Goal: Check status: Check status

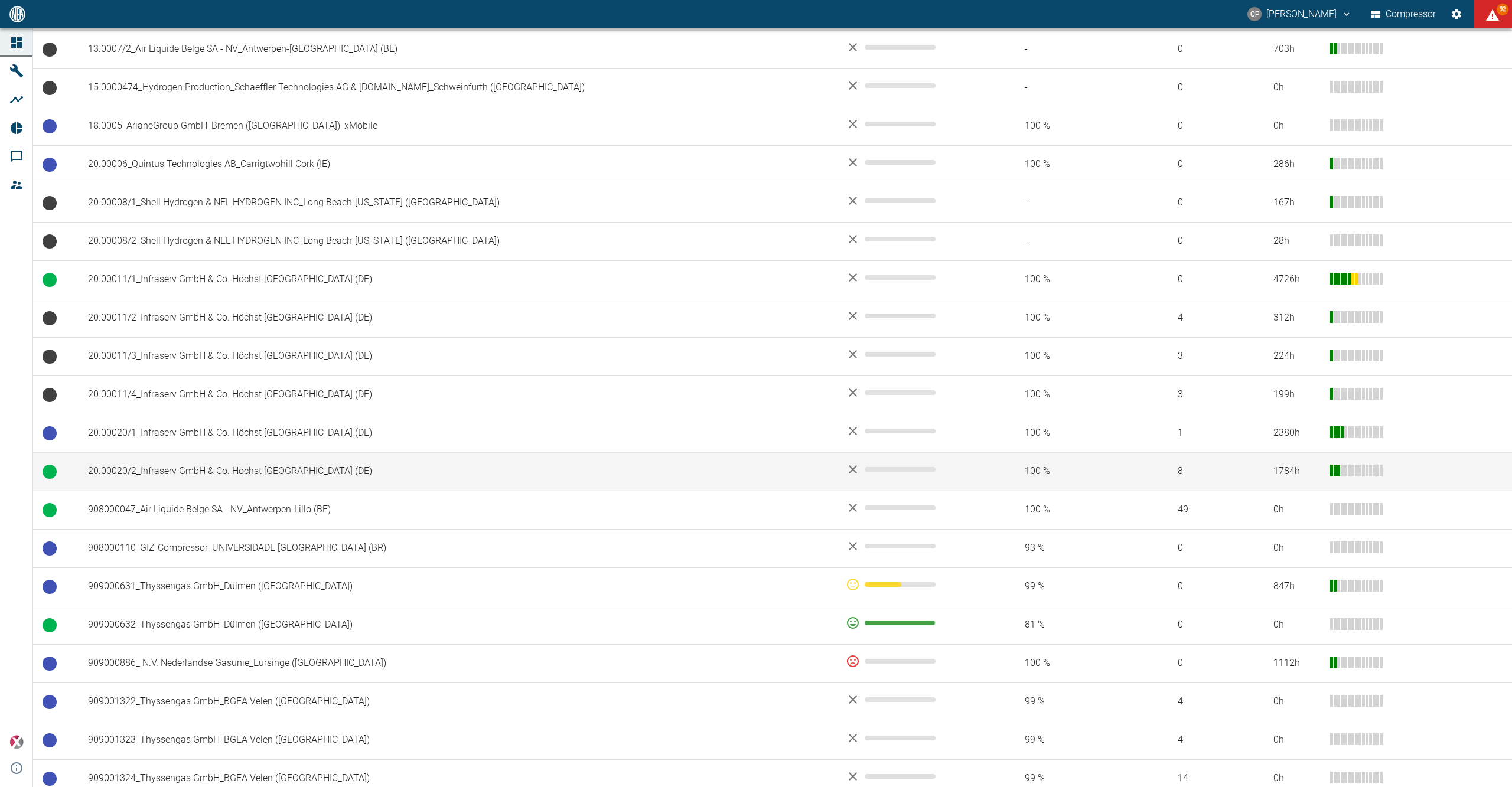
scroll to position [624, 0]
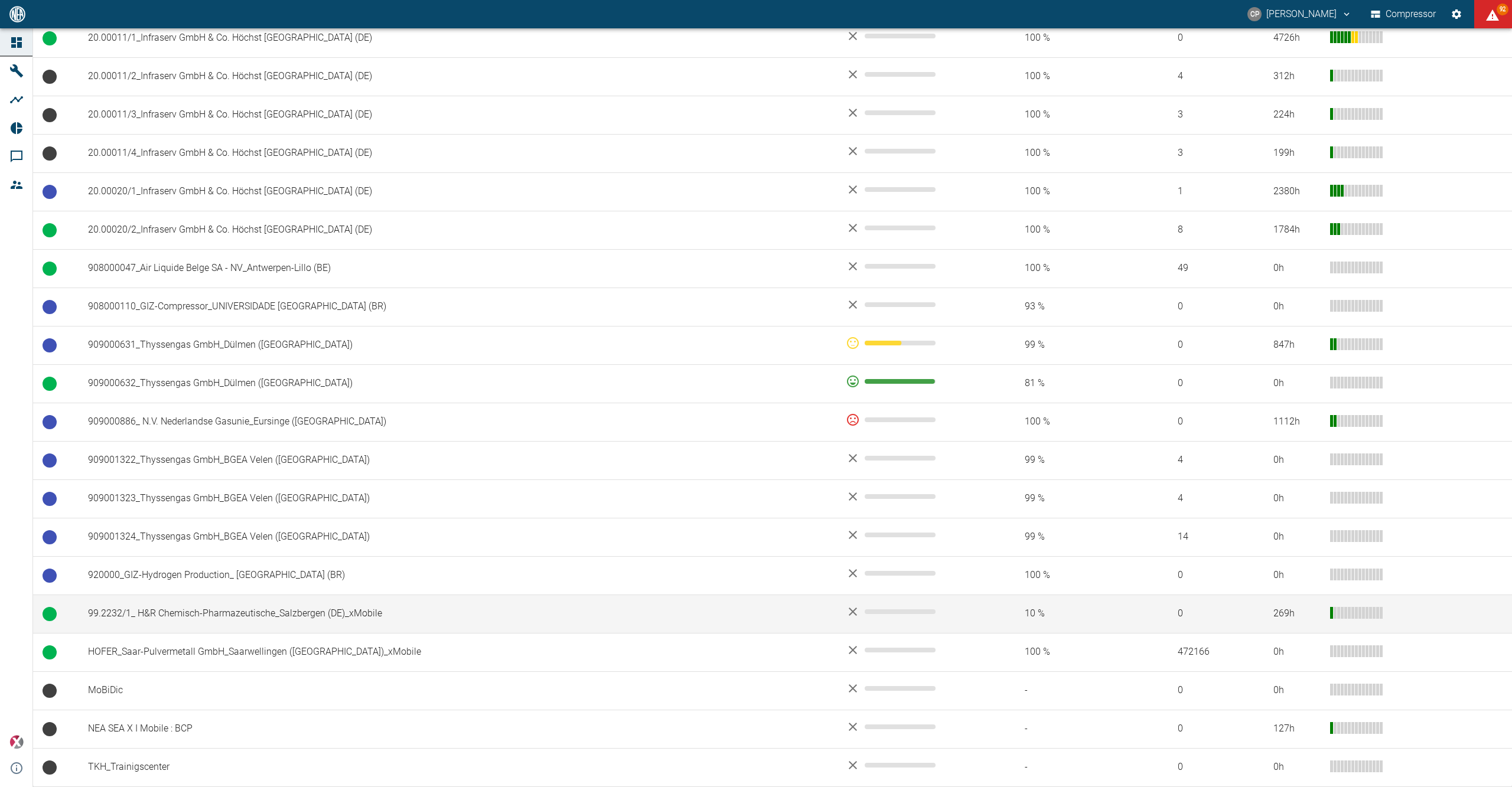
click at [242, 612] on td "99.2232/1_ H&R Chemisch-Pharmazeutische_Salzbergen (DE)_xMobile" at bounding box center [457, 613] width 758 height 38
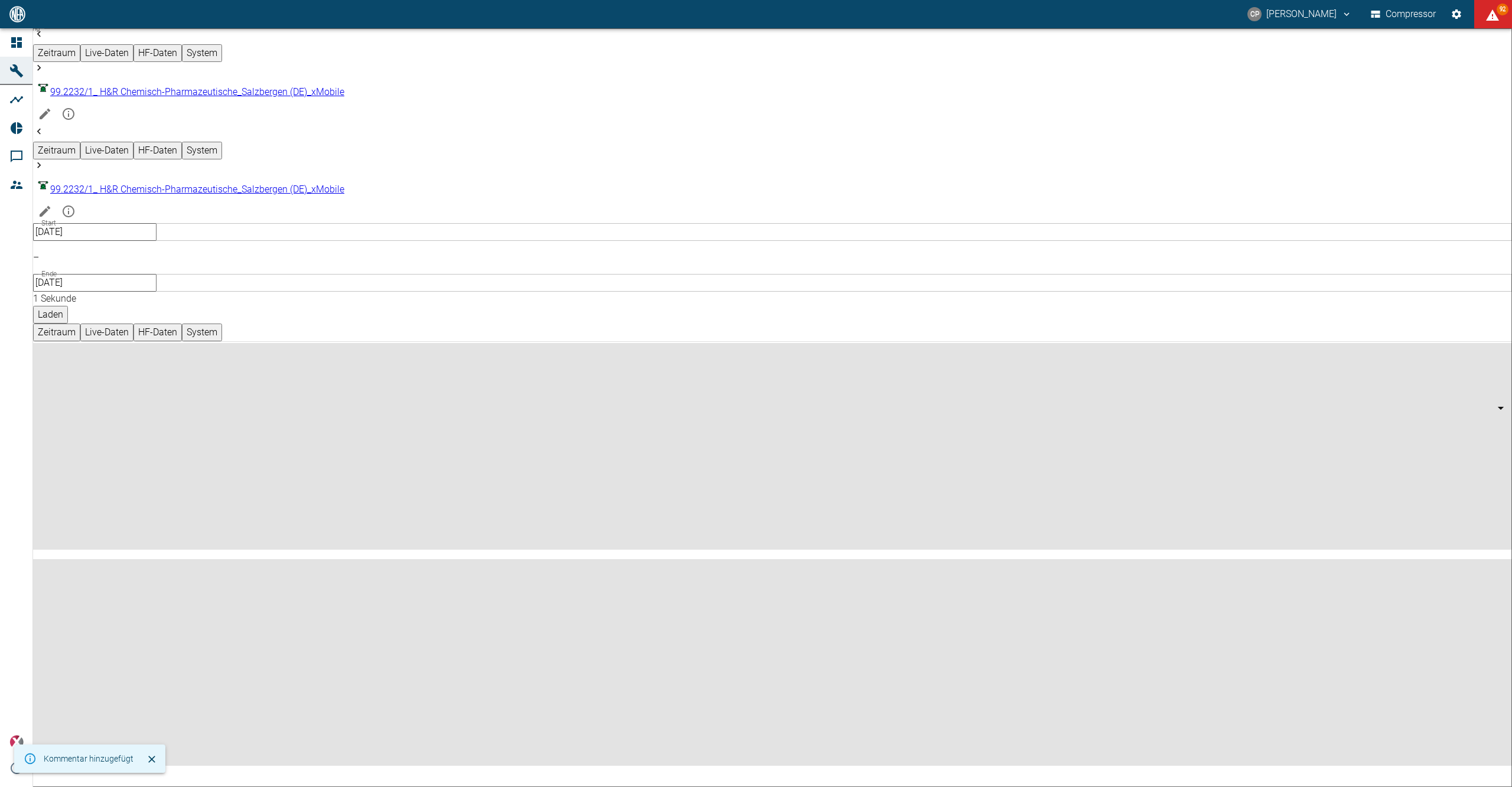
click at [978, 223] on div "Start [DATE] Start – Ende [DATE] Ende Auflösung 1 Sekunde 1sec Auflösung Laden" at bounding box center [772, 274] width 1479 height 101
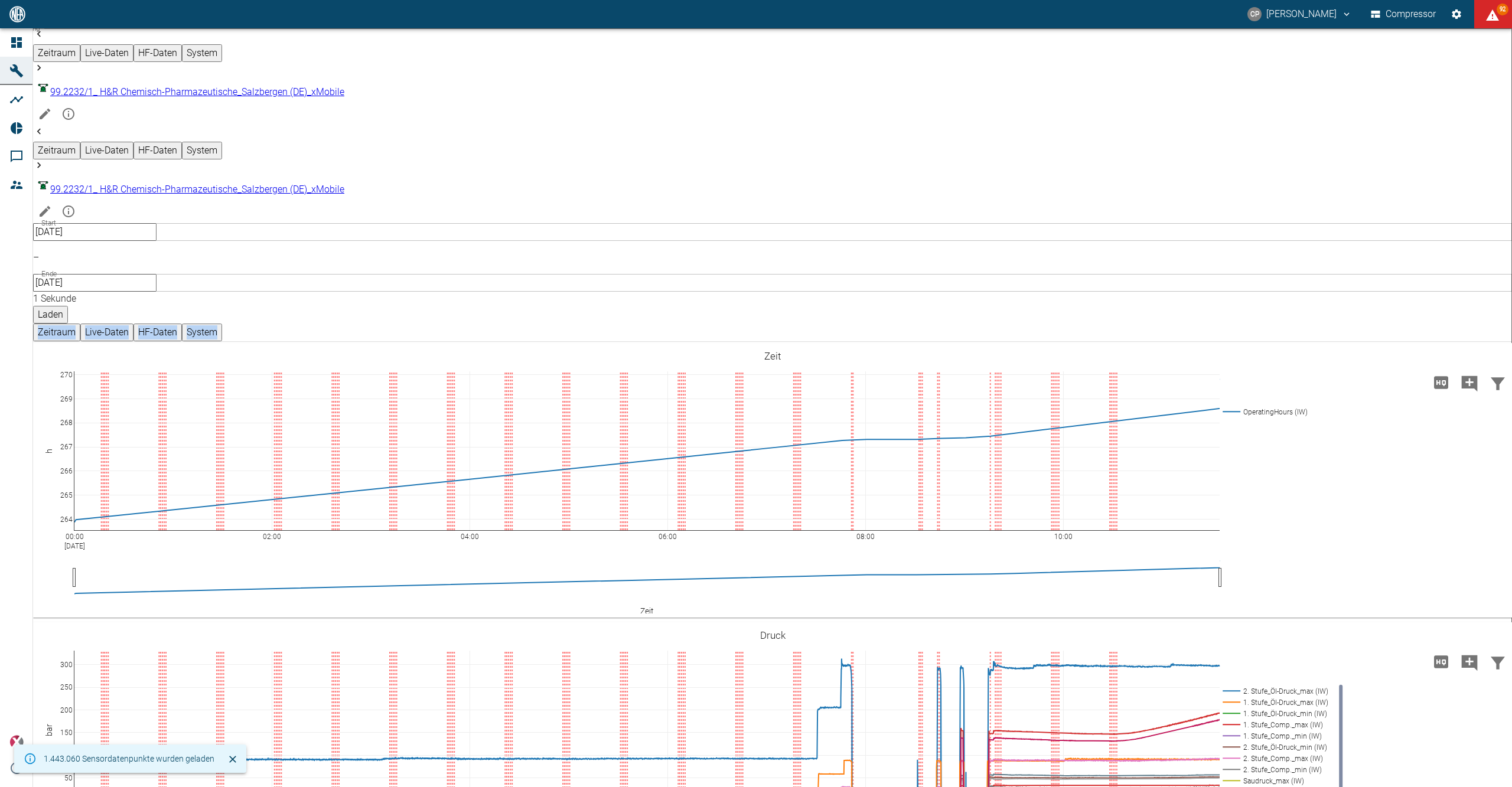
drag, startPoint x: 979, startPoint y: 38, endPoint x: 972, endPoint y: 45, distance: 9.9
click at [68, 306] on button "Laden" at bounding box center [50, 314] width 35 height 17
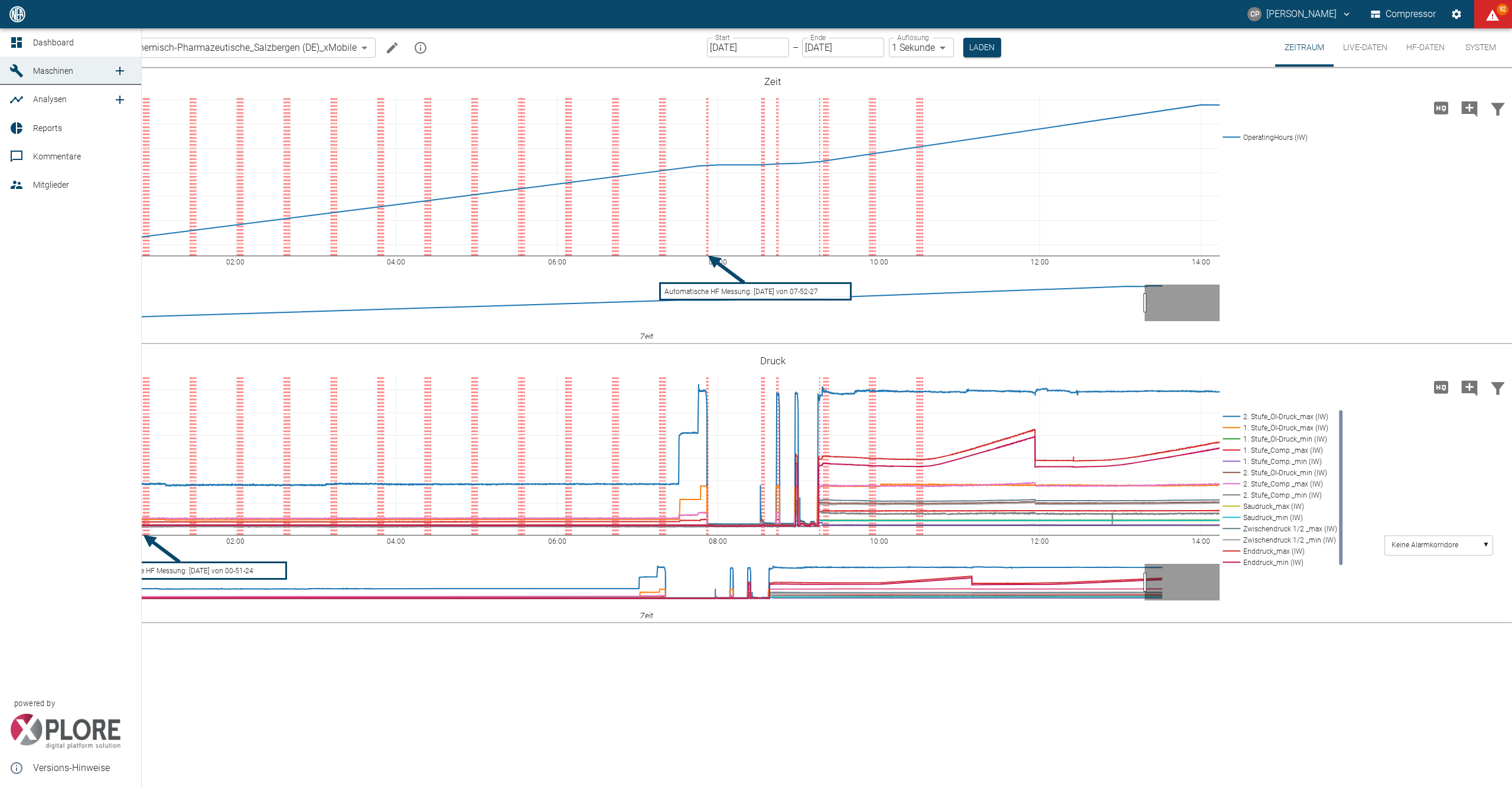
click at [20, 47] on icon at bounding box center [16, 42] width 10 height 10
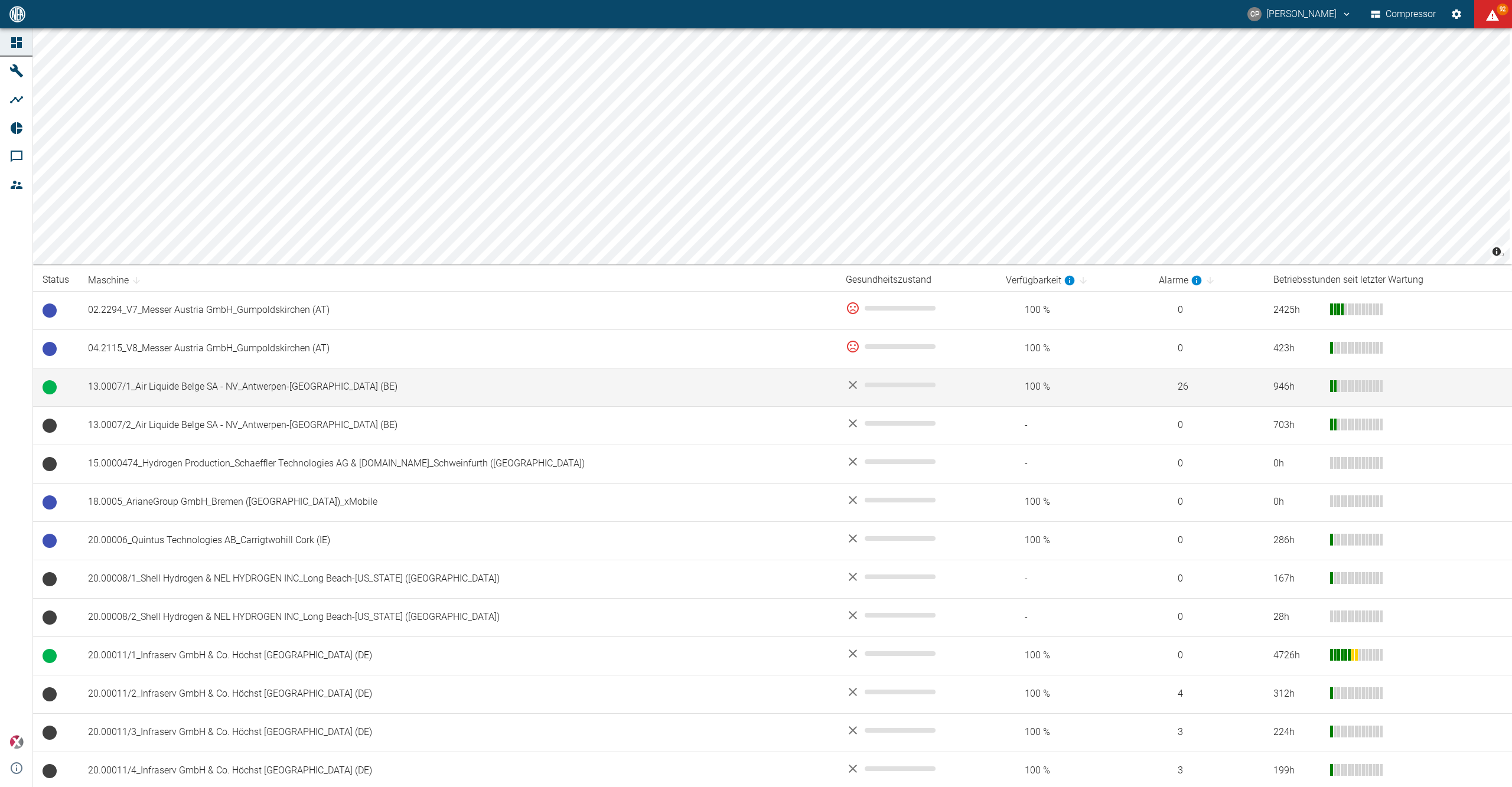
click at [300, 379] on td "13.0007/1_Air Liquide Belge SA - NV_Antwerpen-[GEOGRAPHIC_DATA] (BE)" at bounding box center [457, 387] width 758 height 38
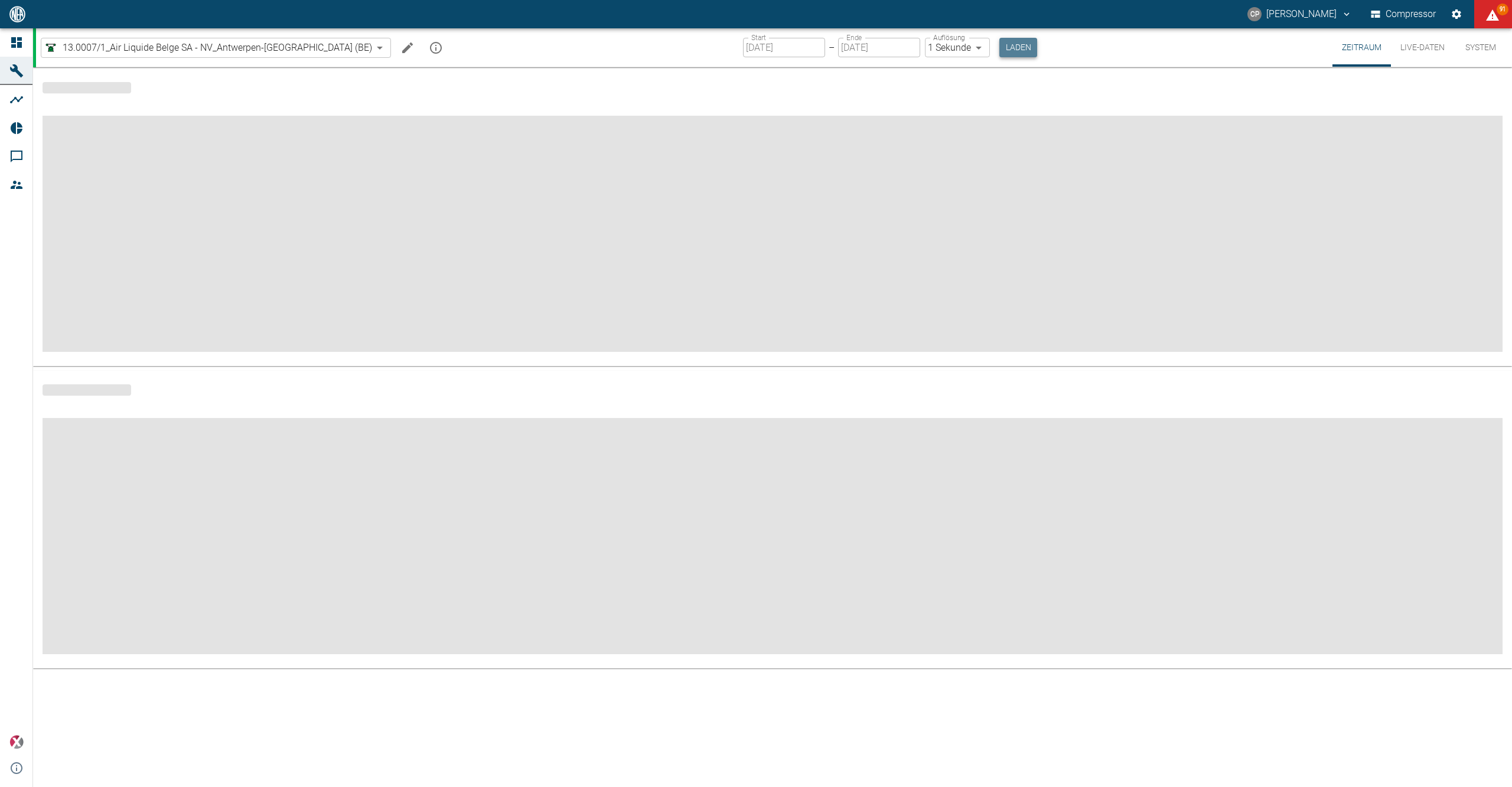
click at [999, 50] on button "Laden" at bounding box center [1018, 47] width 38 height 20
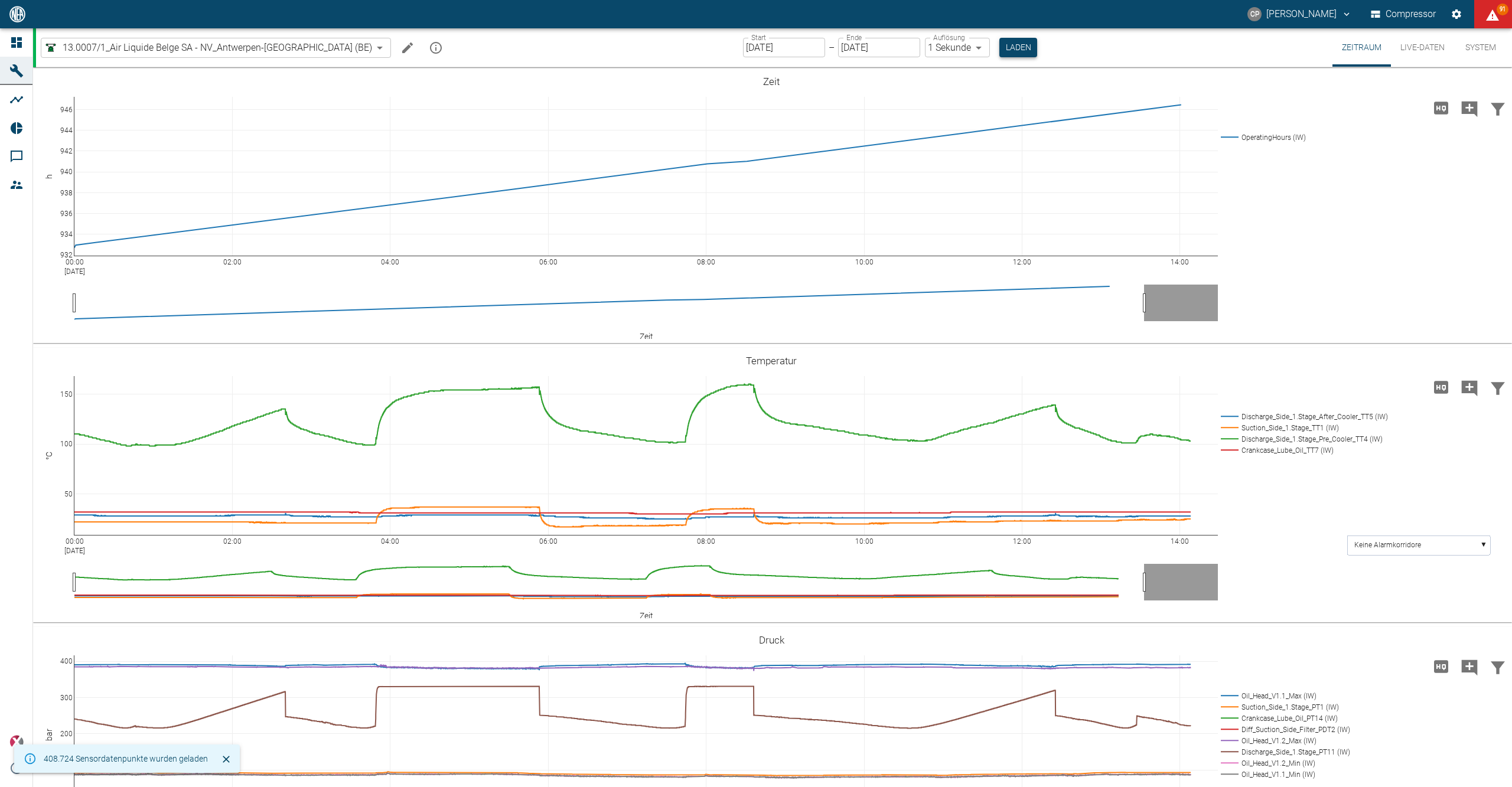
click at [999, 50] on button "Laden" at bounding box center [1018, 47] width 38 height 20
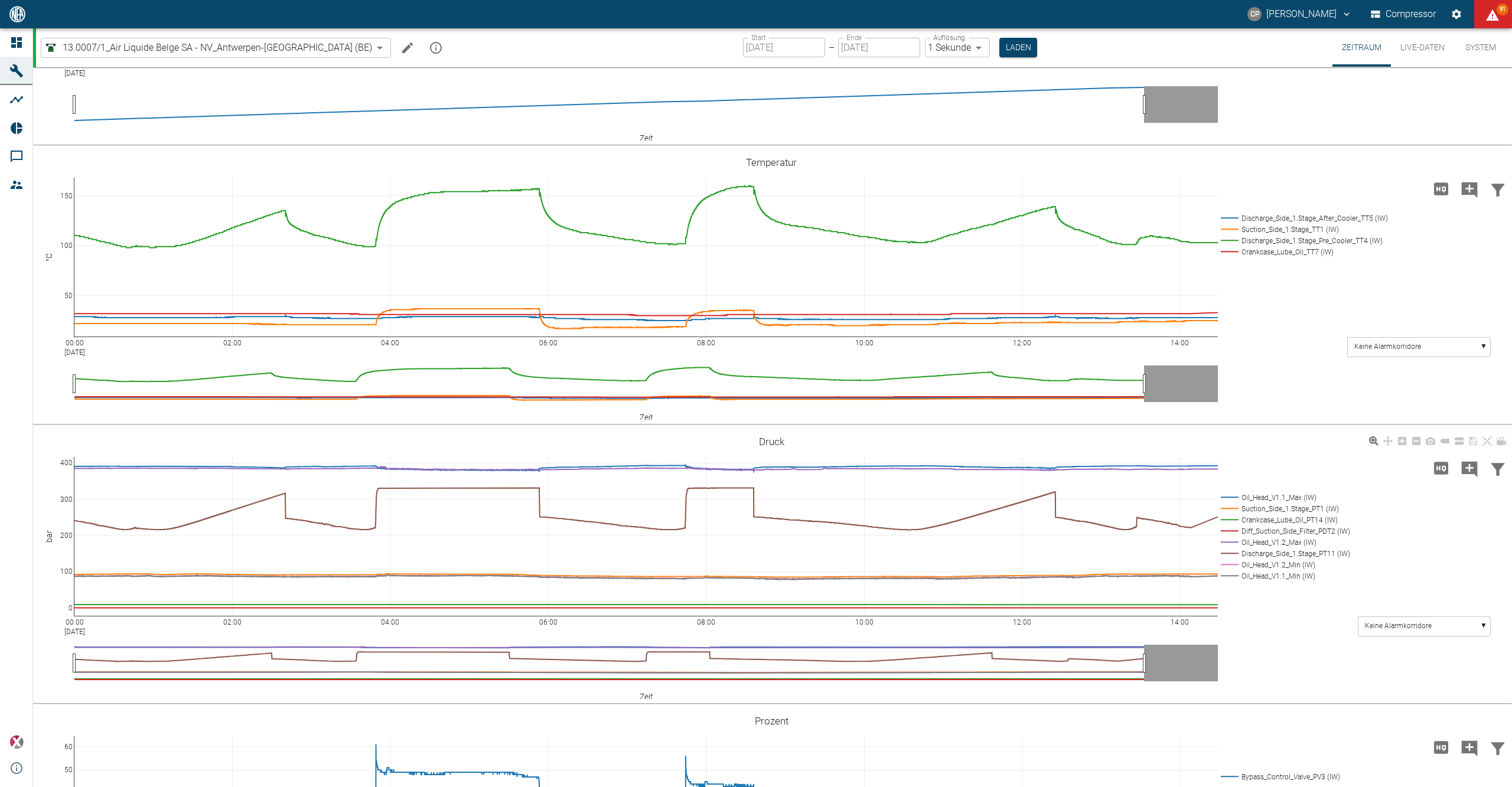
scroll to position [236, 0]
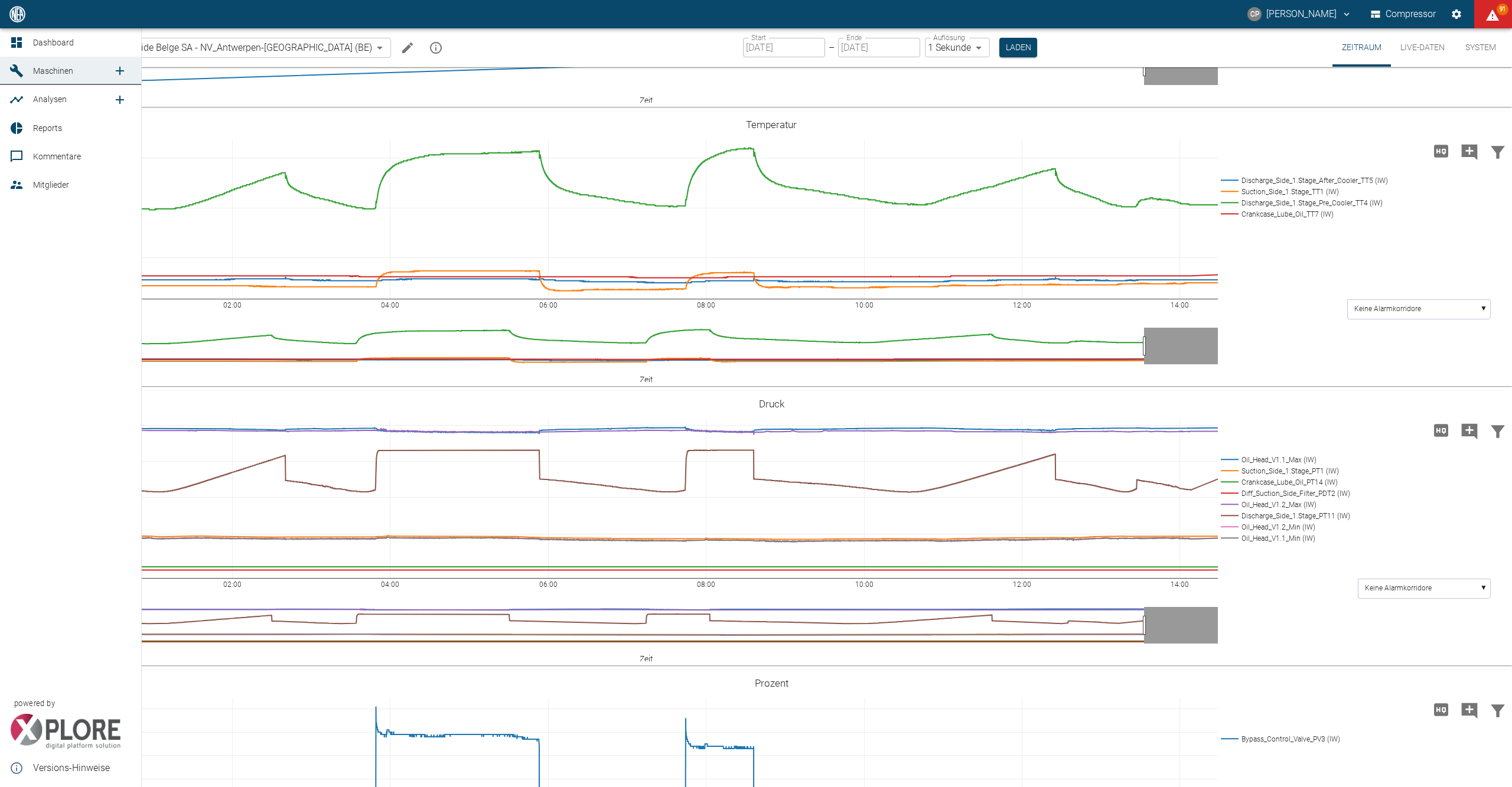
click at [13, 39] on icon at bounding box center [16, 42] width 10 height 10
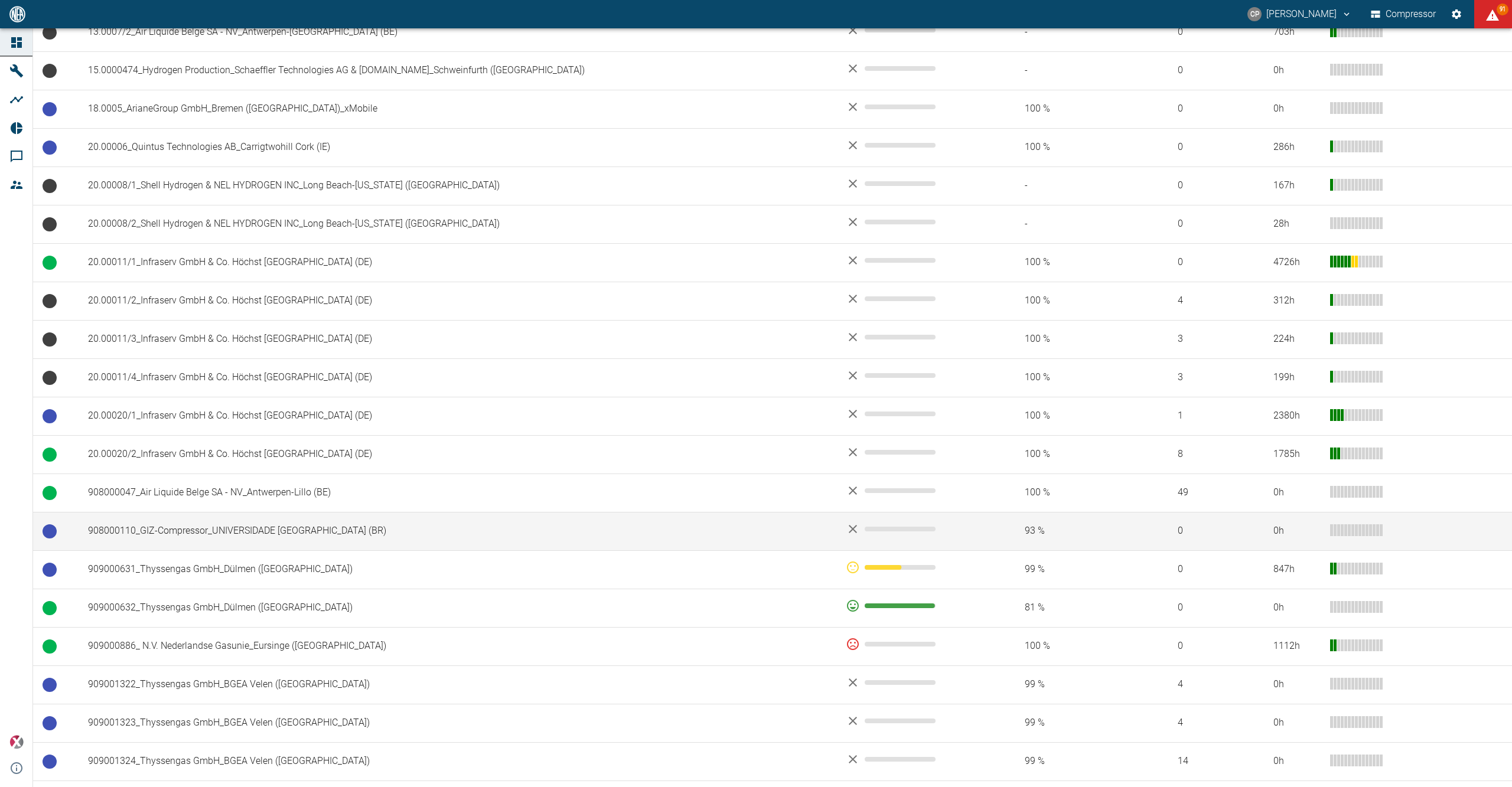
scroll to position [472, 0]
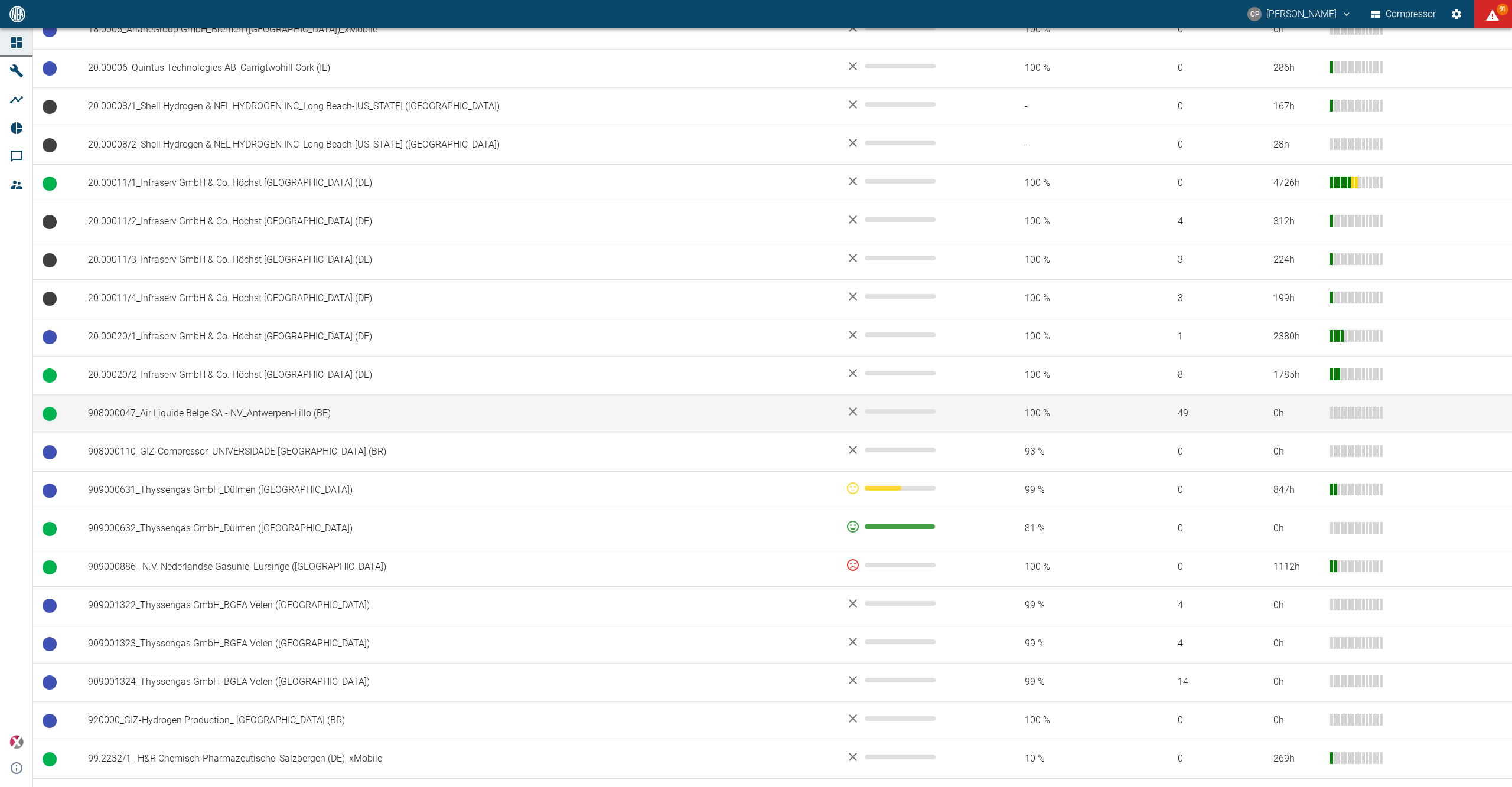
click at [242, 415] on td "908000047_Air Liquide Belge SA - NV_Antwerpen-Lillo (BE)" at bounding box center [457, 413] width 758 height 38
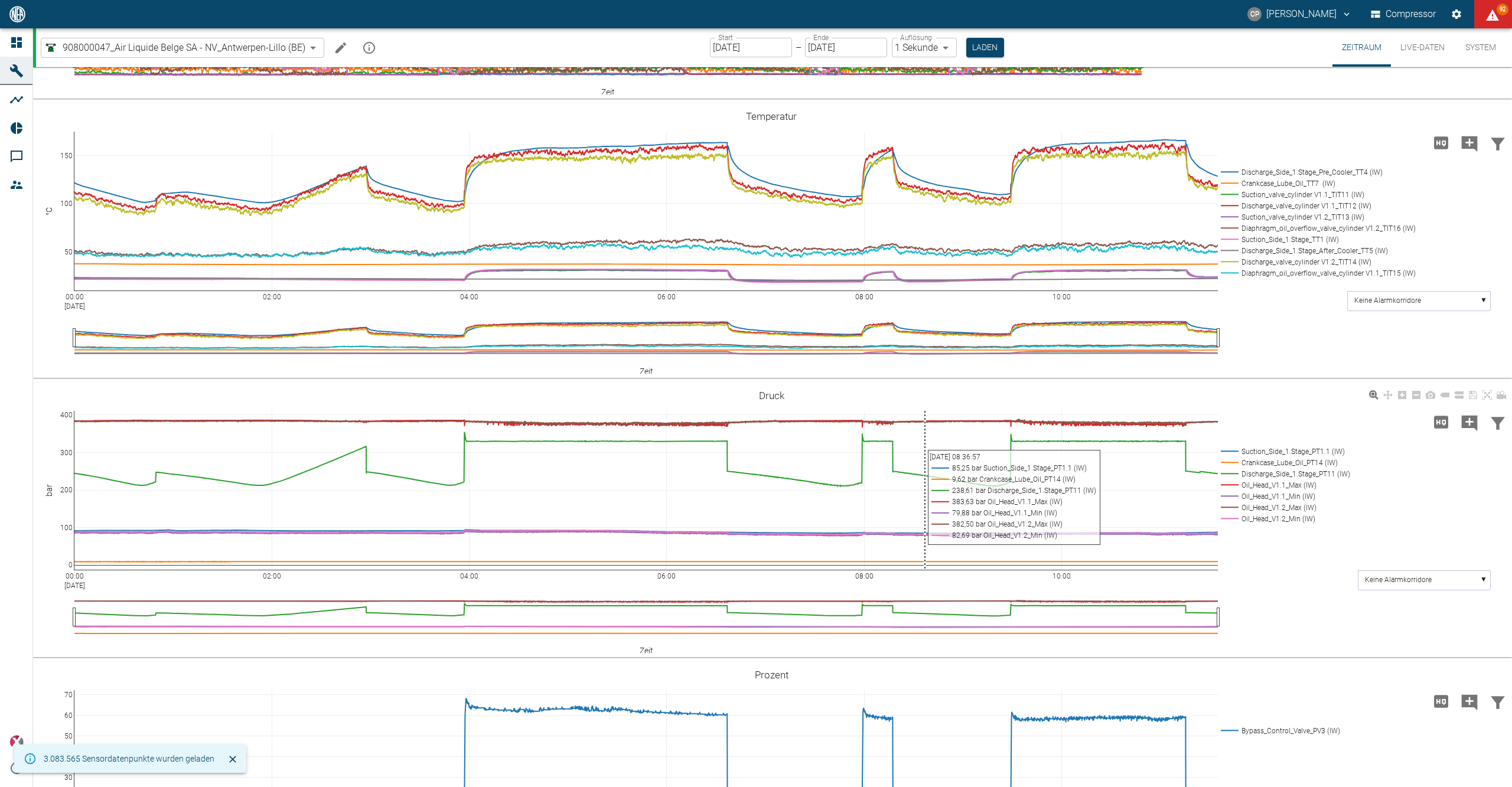
scroll to position [551, 0]
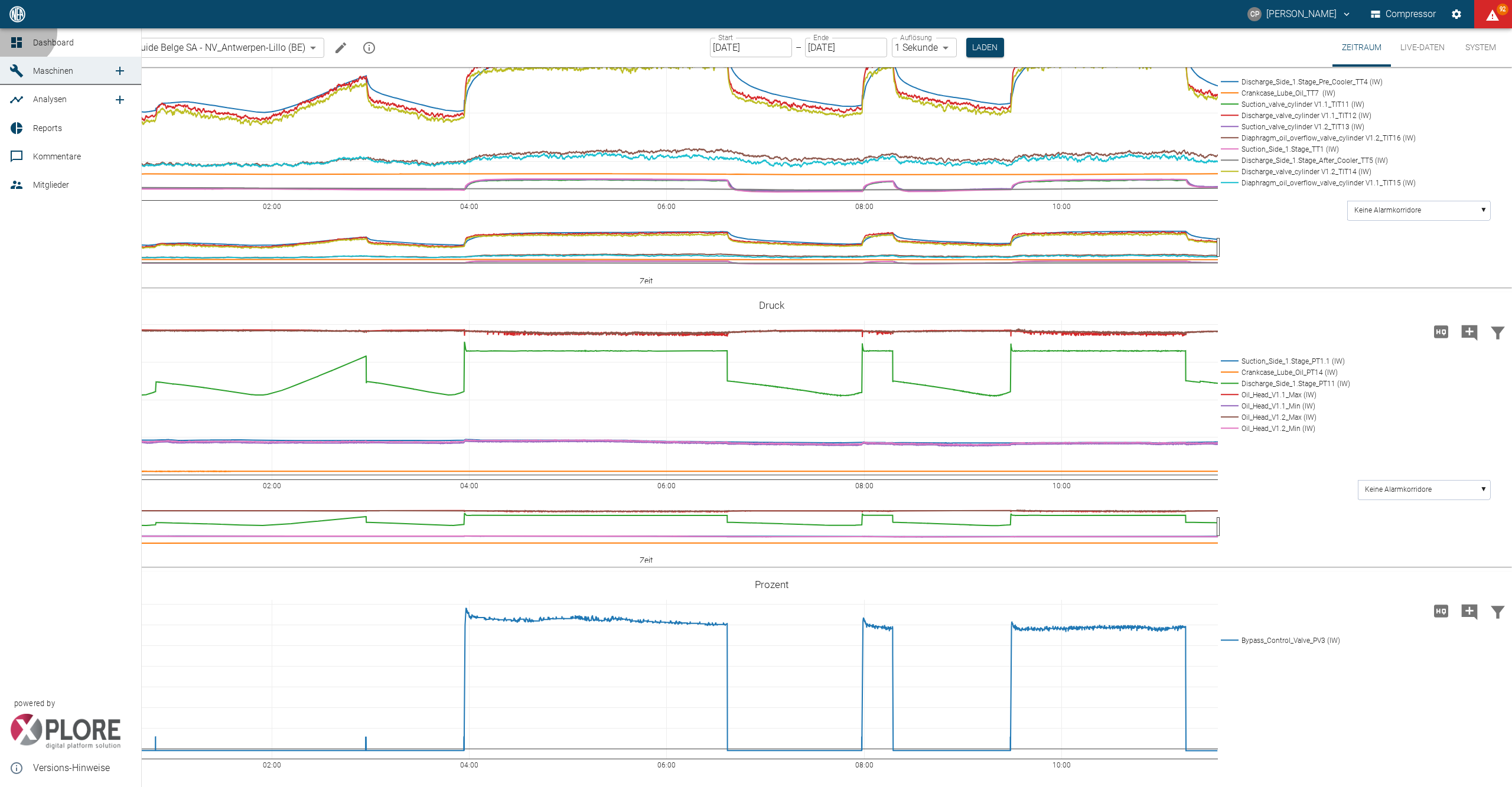
click at [22, 32] on link "Dashboard" at bounding box center [71, 43] width 141 height 29
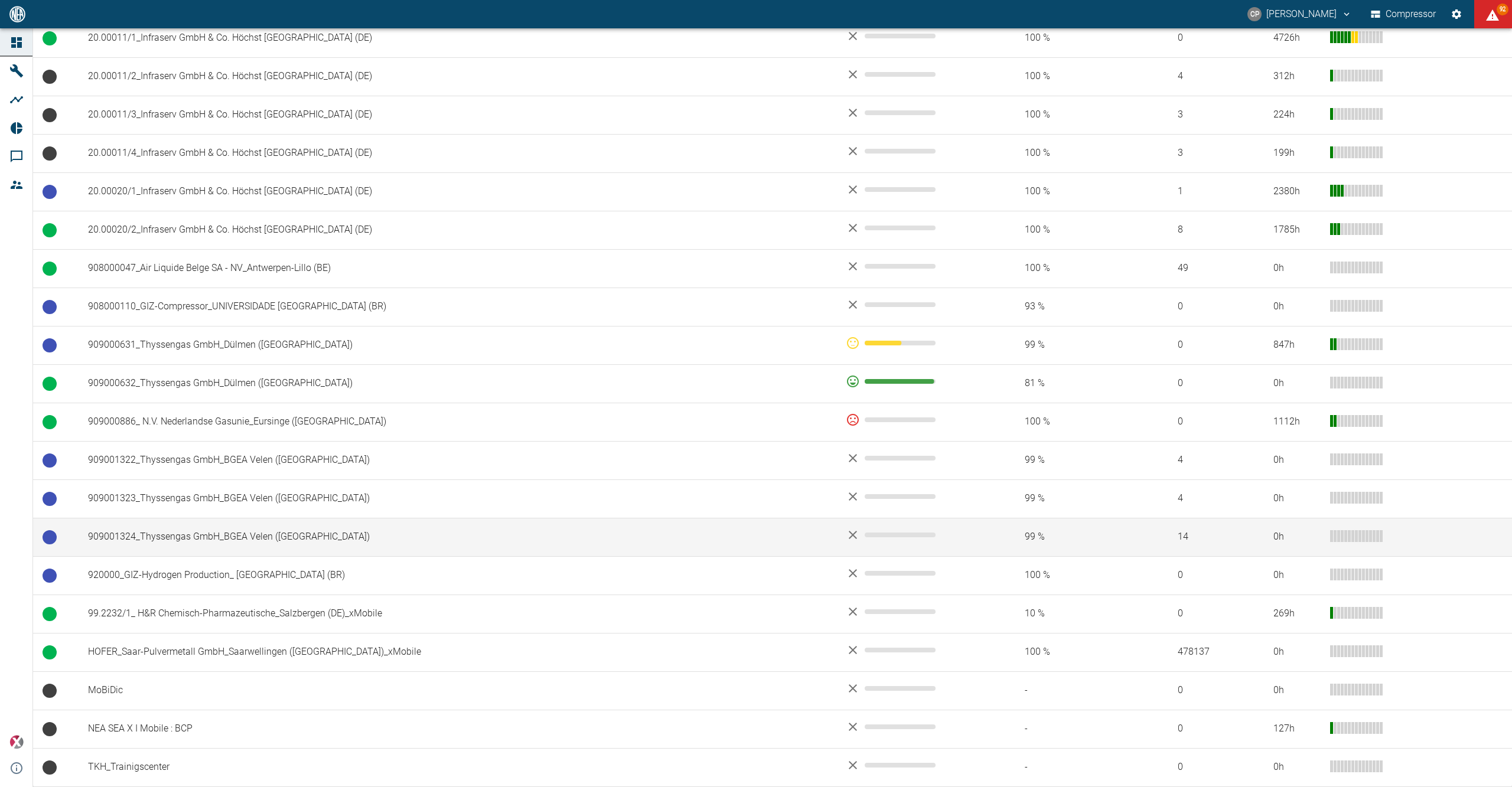
scroll to position [624, 0]
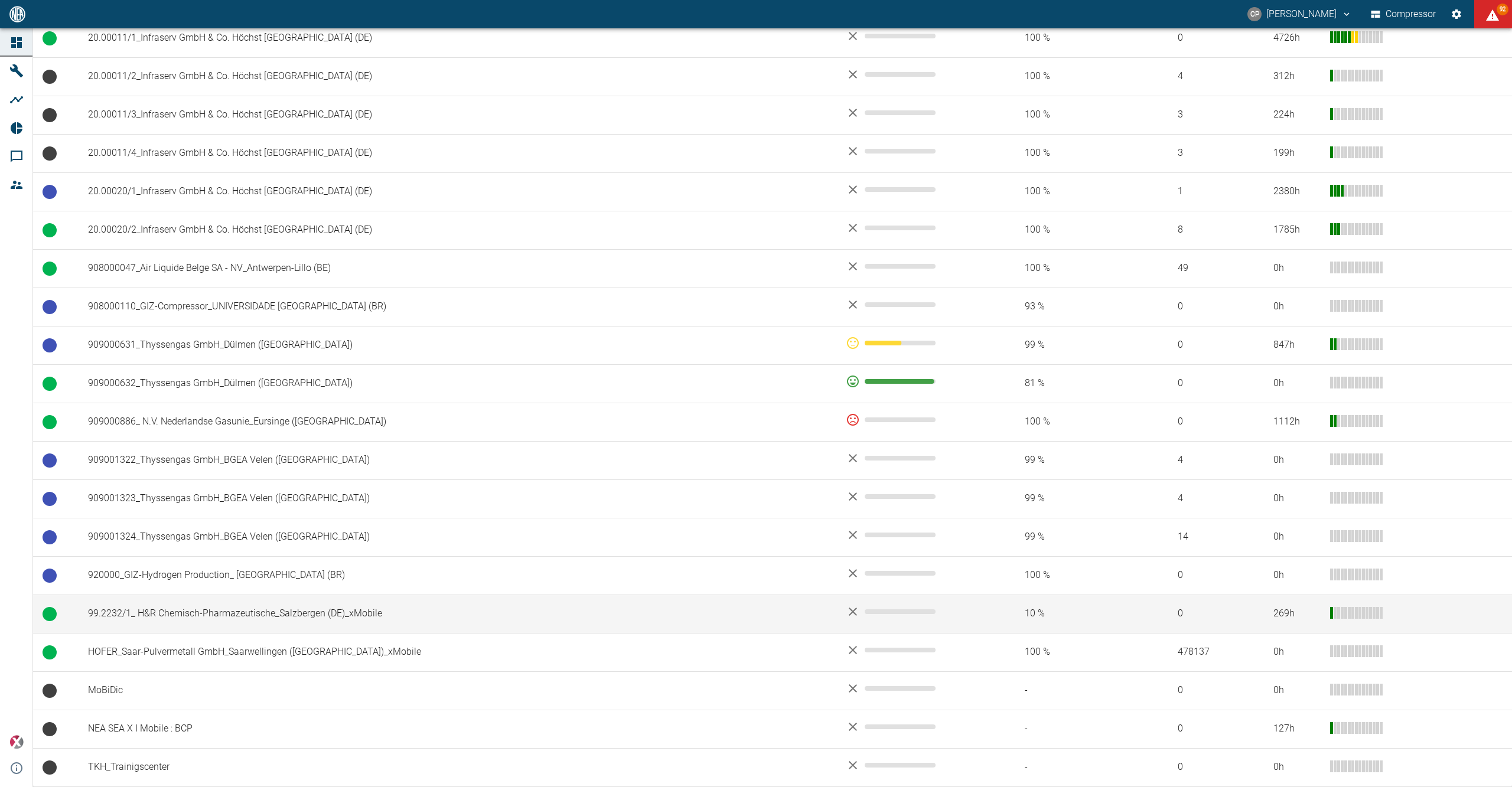
click at [221, 598] on td "99.2232/1_ H&R Chemisch-Pharmazeutische_Salzbergen (DE)_xMobile" at bounding box center [457, 613] width 758 height 38
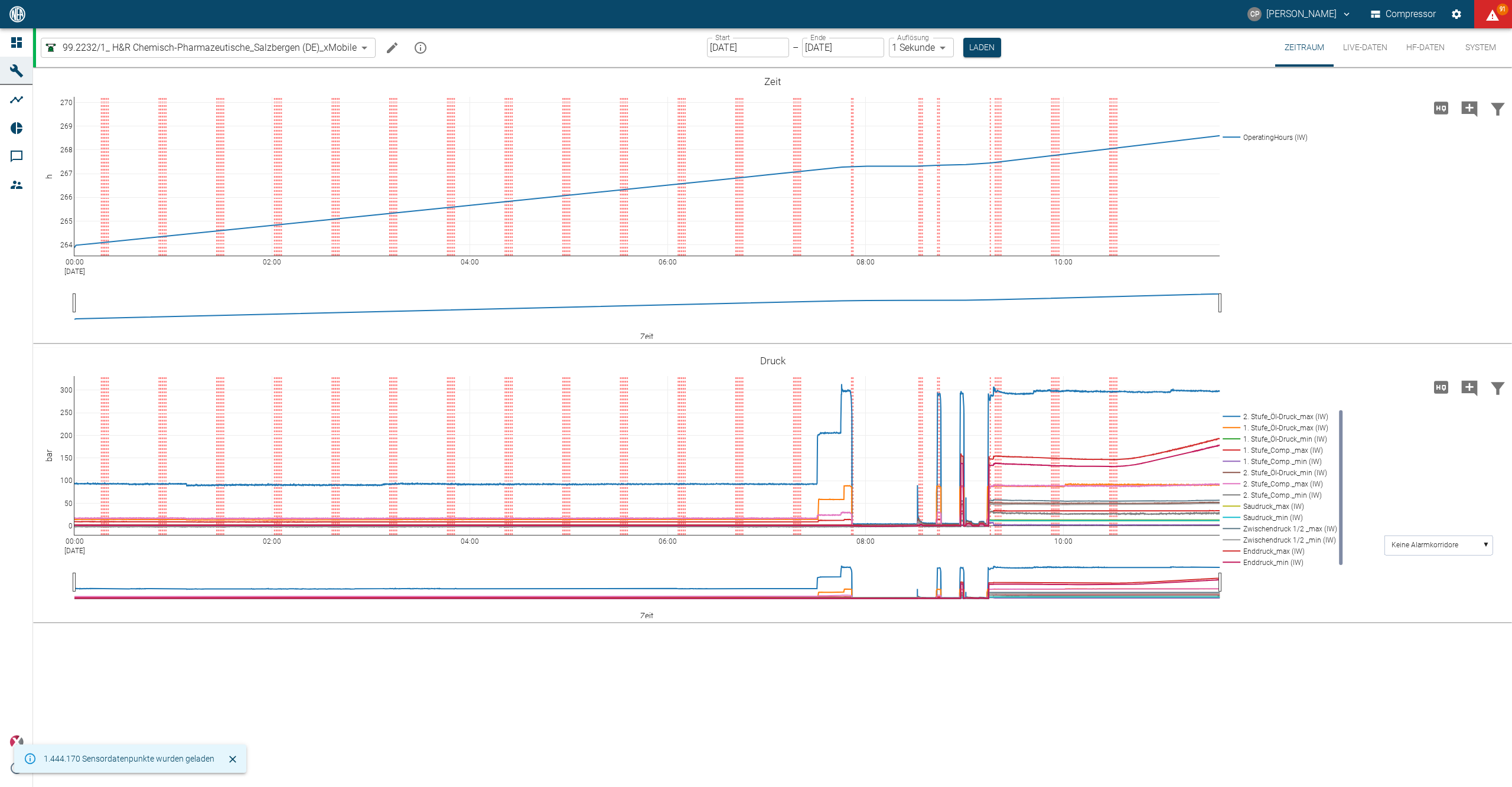
click at [994, 58] on div "Start [DATE] Start – Ende [DATE] Ende Auflösung 1 Sekunde 1sec Auflösung Laden" at bounding box center [854, 47] width 294 height 38
click at [992, 52] on button "Laden" at bounding box center [982, 47] width 38 height 20
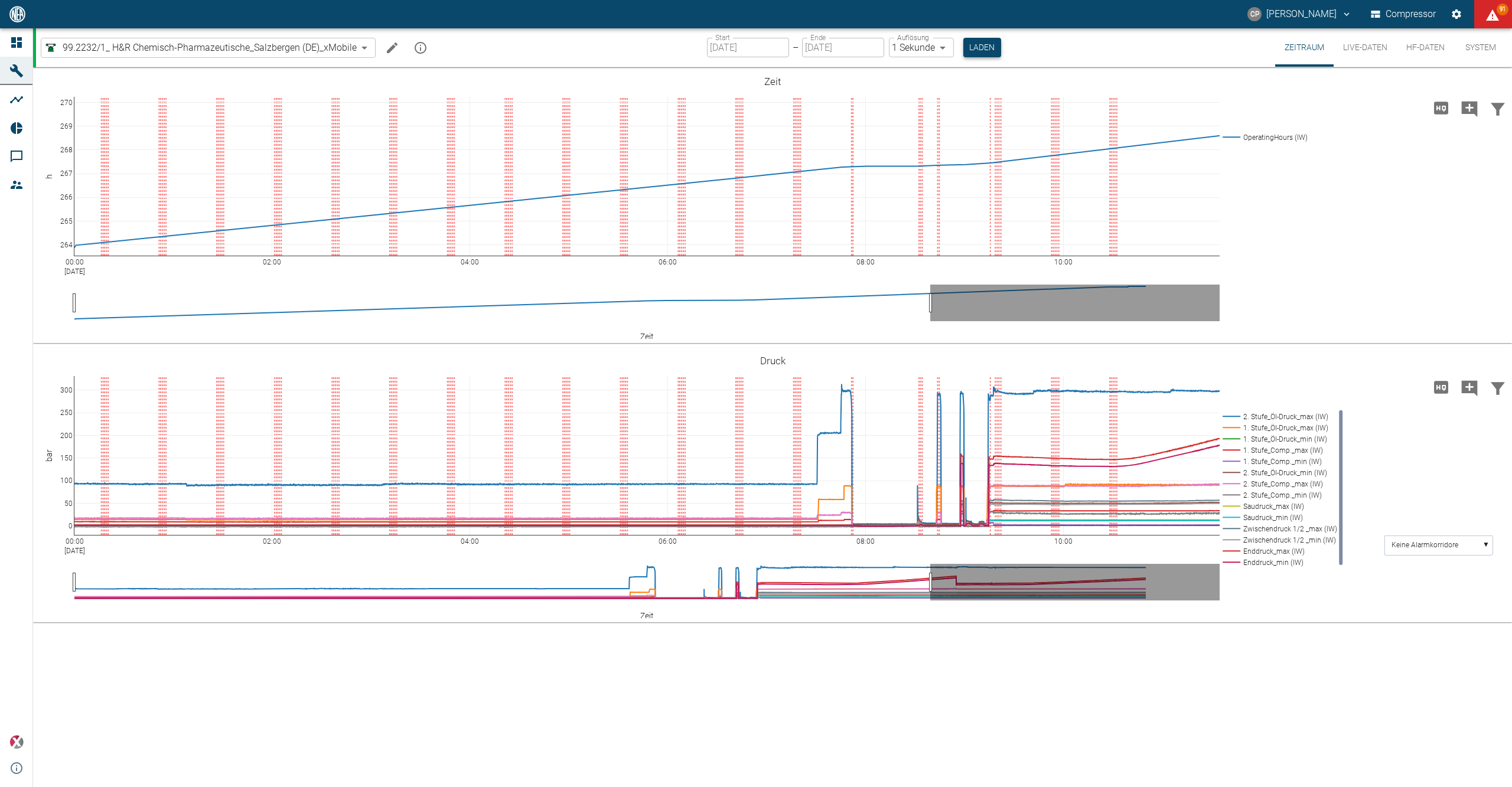
click at [976, 46] on button "Laden" at bounding box center [982, 47] width 38 height 20
click at [983, 53] on button "Laden" at bounding box center [982, 47] width 38 height 20
